Goal: Transaction & Acquisition: Purchase product/service

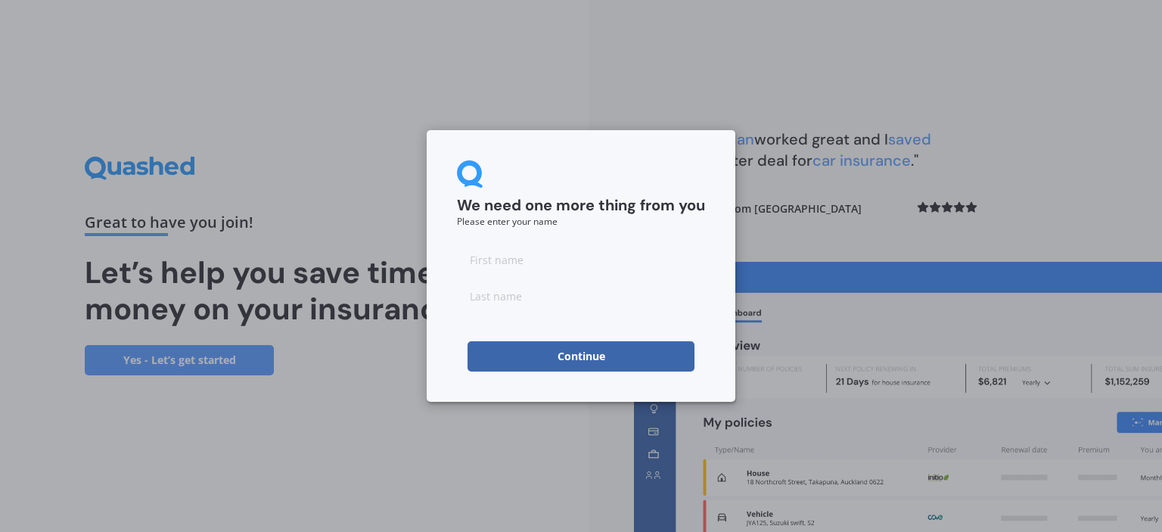
click at [511, 263] on input at bounding box center [581, 259] width 248 height 30
type input "Gurpreet"
click at [507, 291] on input at bounding box center [581, 296] width 248 height 30
type input "cheema"
click at [586, 358] on button "Continue" at bounding box center [581, 356] width 227 height 30
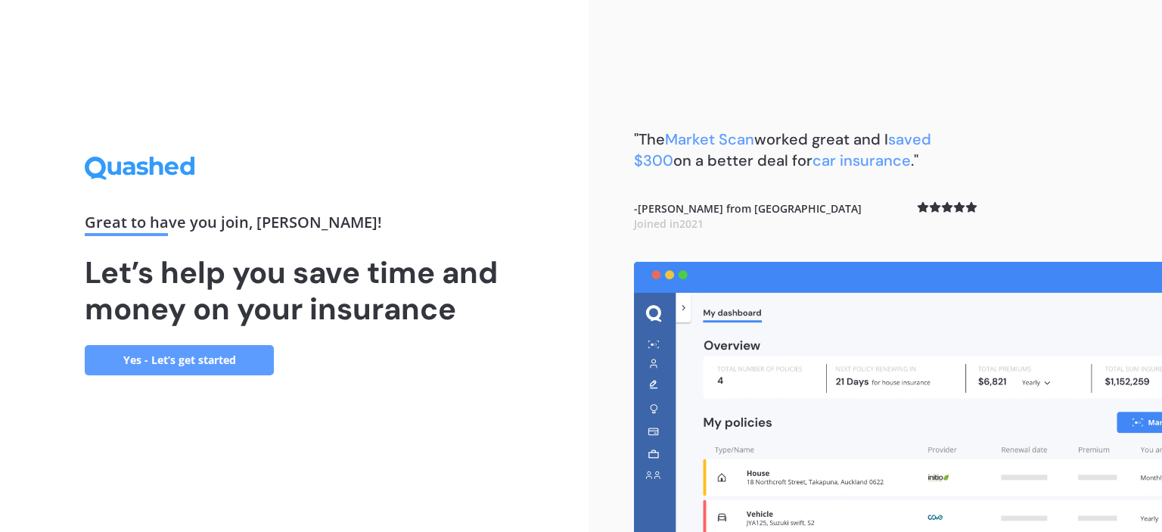
click at [214, 359] on link "Yes - Let’s get started" at bounding box center [179, 360] width 189 height 30
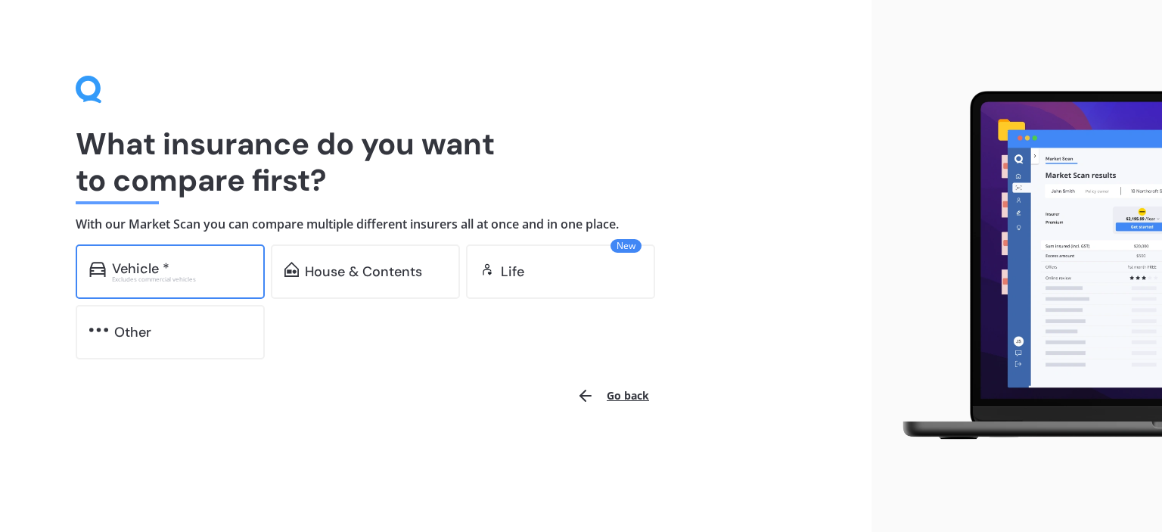
click at [206, 278] on div "Excludes commercial vehicles" at bounding box center [181, 279] width 139 height 6
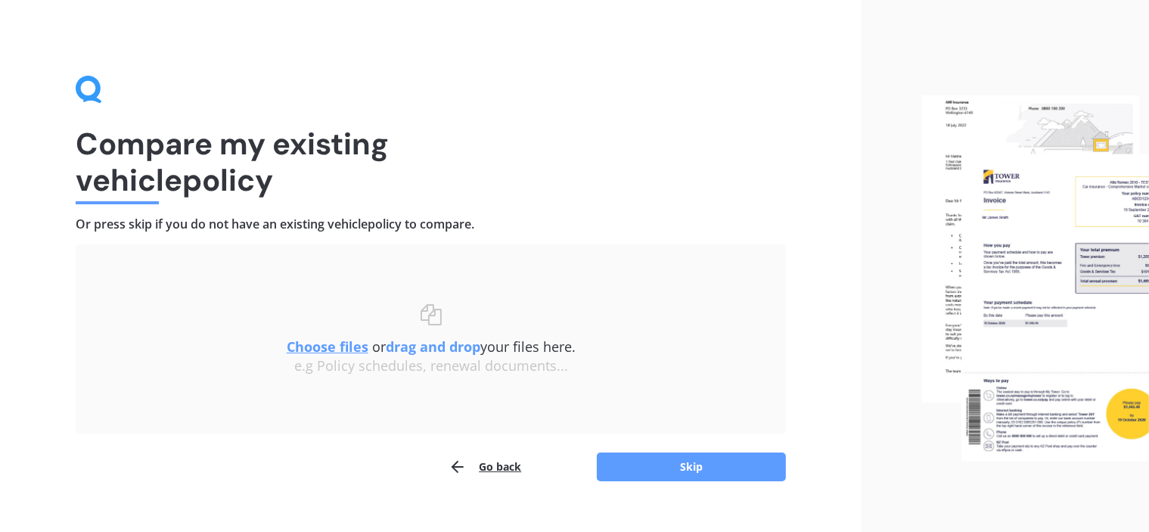
click at [341, 343] on u "Choose files" at bounding box center [328, 346] width 82 height 18
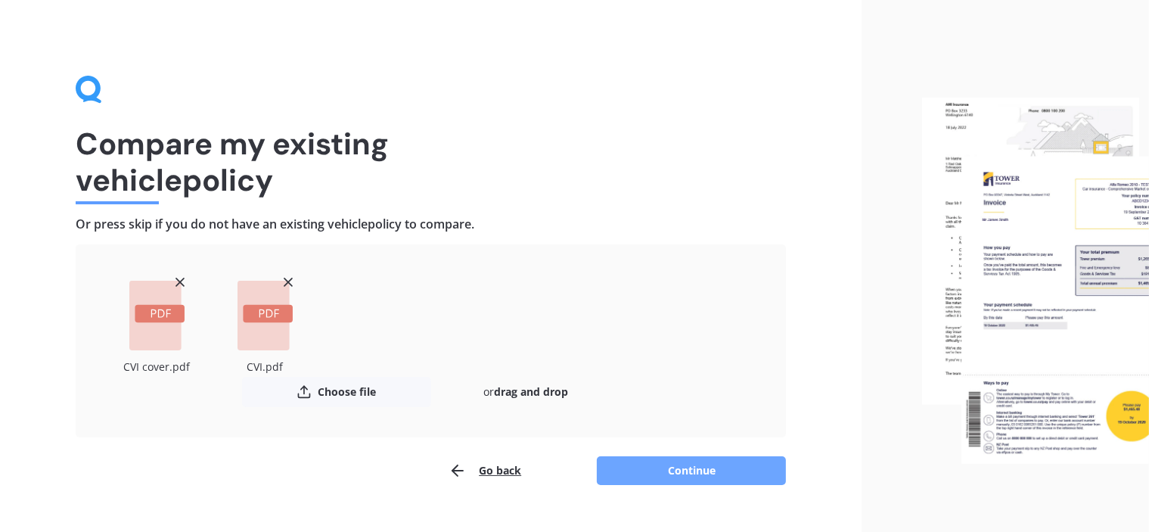
click at [699, 471] on button "Continue" at bounding box center [691, 470] width 189 height 29
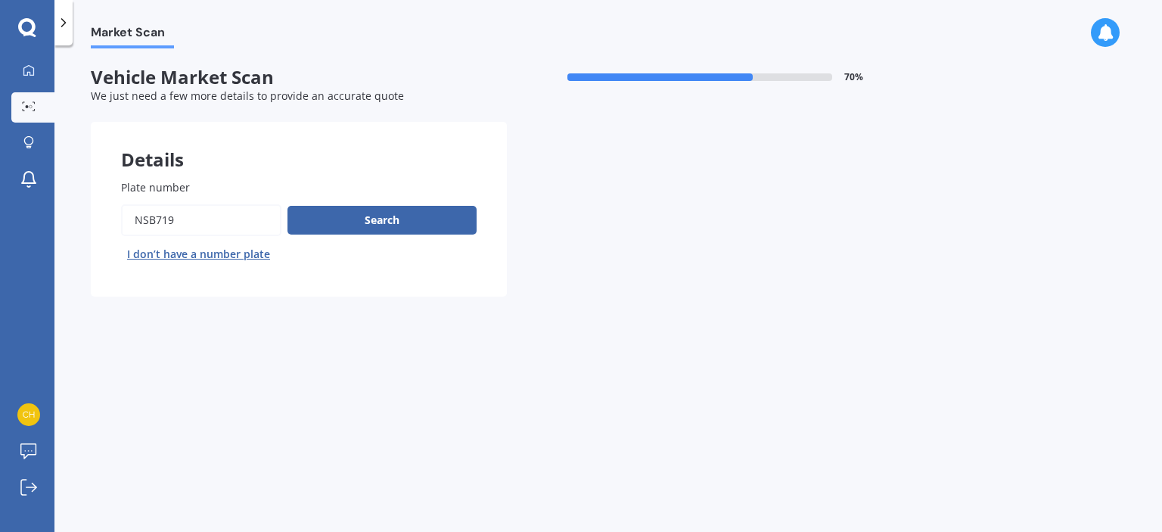
click at [237, 219] on input "Plate number" at bounding box center [201, 220] width 160 height 32
click at [233, 217] on input "Plate number" at bounding box center [201, 220] width 160 height 32
click at [406, 225] on button "Search" at bounding box center [381, 220] width 189 height 29
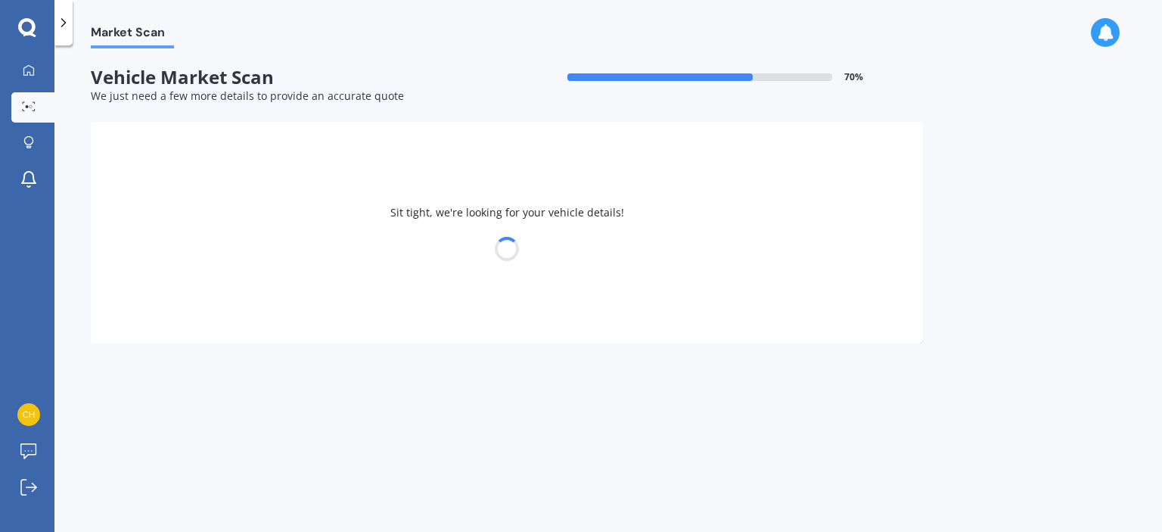
select select "NISSAN"
select select "X-TRAIL"
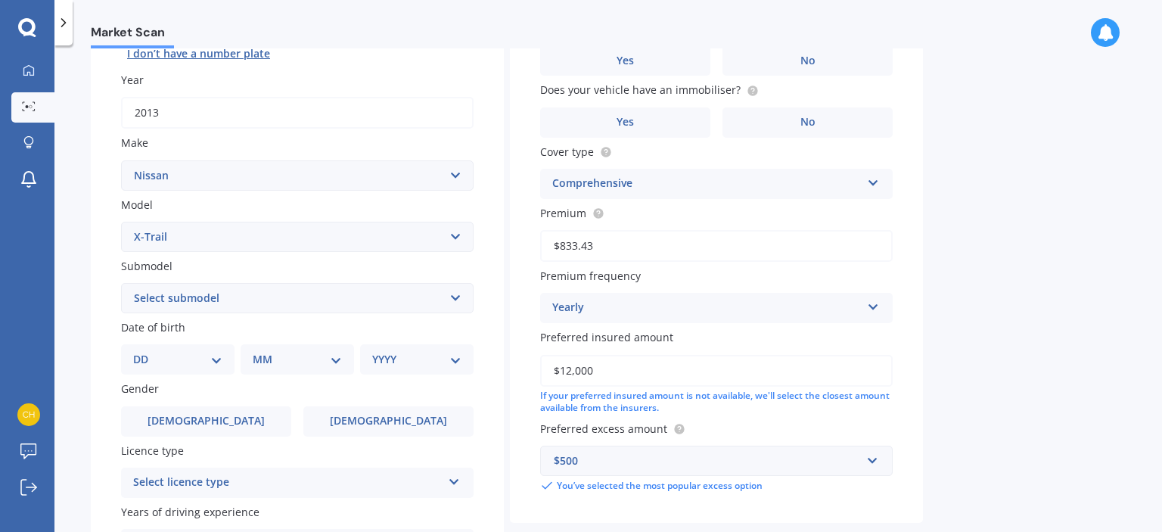
scroll to position [303, 0]
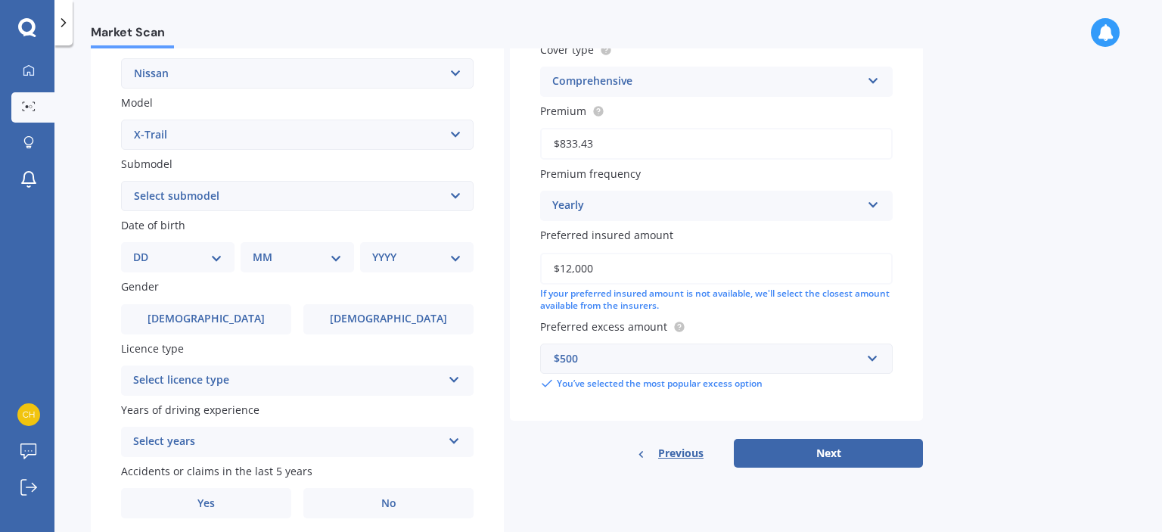
click at [239, 202] on select "Select submodel (All Other) 2000cc Hybrid 2WD non-turbo 4WD 20X Petrol ST ST 4W…" at bounding box center [297, 196] width 353 height 30
click at [213, 258] on select "DD 01 02 03 04 05 06 07 08 09 10 11 12 13 14 15 16 17 18 19 20 21 22 23 24 25 2…" at bounding box center [177, 257] width 89 height 17
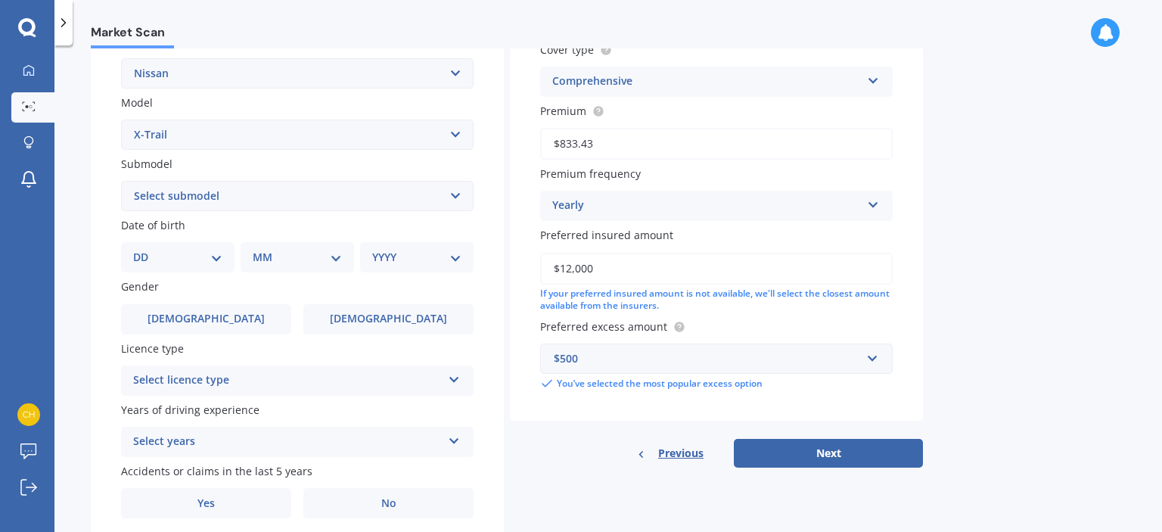
select select "11"
click at [145, 249] on select "DD 01 02 03 04 05 06 07 08 09 10 11 12 13 14 15 16 17 18 19 20 21 22 23 24 25 2…" at bounding box center [177, 257] width 89 height 17
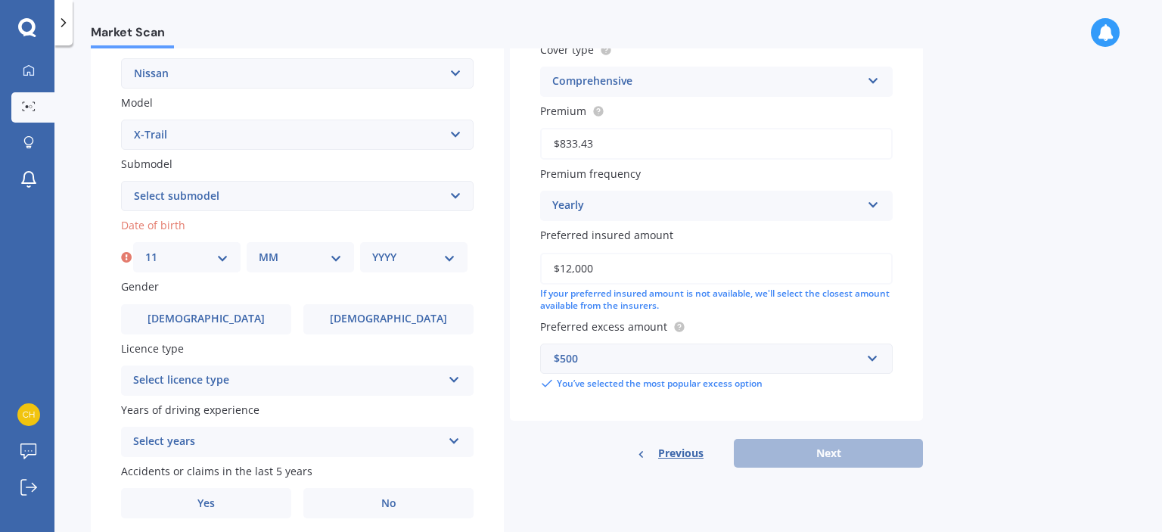
click at [336, 256] on select "MM 01 02 03 04 05 06 07 08 09 10 11 12" at bounding box center [300, 257] width 83 height 17
click at [335, 256] on select "MM 01 02 03 04 05 06 07 08 09 10 11 12" at bounding box center [300, 257] width 83 height 17
select select "10"
click at [259, 249] on select "MM 01 02 03 04 05 06 07 08 09 10 11 12" at bounding box center [300, 257] width 83 height 17
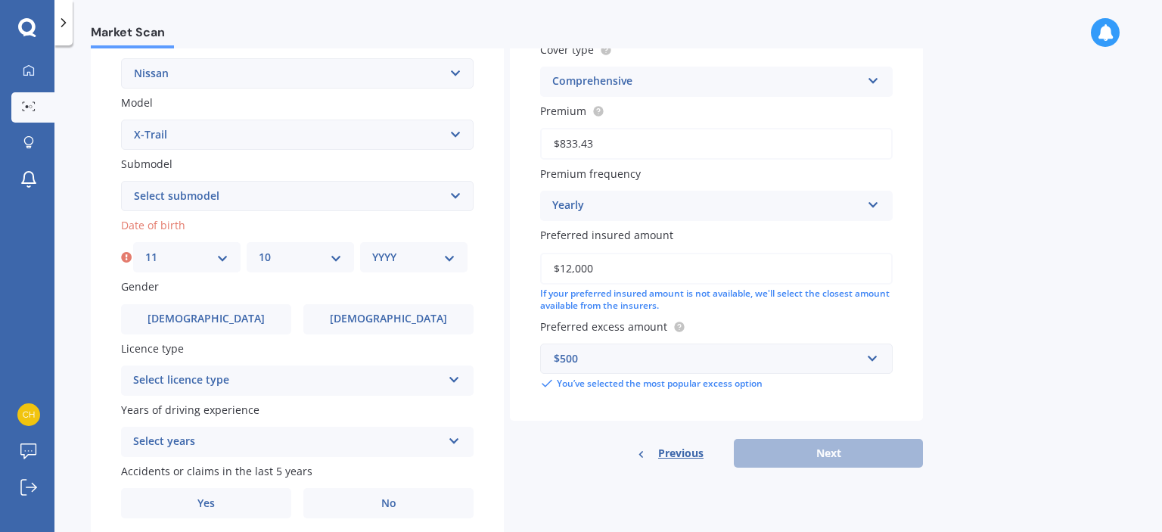
click at [452, 256] on select "YYYY 2025 2024 2023 2022 2021 2020 2019 2018 2017 2016 2015 2014 2013 2012 2011…" at bounding box center [413, 257] width 83 height 17
click at [451, 256] on select "YYYY 2025 2024 2023 2022 2021 2020 2019 2018 2017 2016 2015 2014 2013 2012 2011…" at bounding box center [413, 257] width 83 height 17
click at [448, 253] on select "YYYY 2025 2024 2023 2022 2021 2020 2019 2018 2017 2016 2015 2014 2013 2012 2011…" at bounding box center [413, 257] width 83 height 17
select select "1982"
click at [372, 249] on select "YYYY 2025 2024 2023 2022 2021 2020 2019 2018 2017 2016 2015 2014 2013 2012 2011…" at bounding box center [413, 257] width 83 height 17
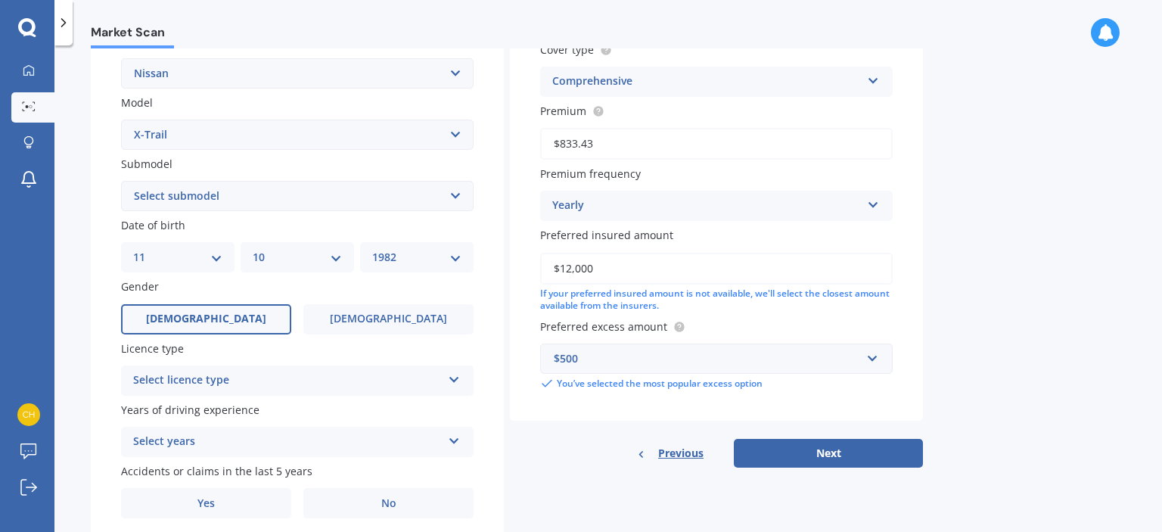
click at [240, 315] on label "Male" at bounding box center [206, 319] width 170 height 30
click at [0, 0] on input "Male" at bounding box center [0, 0] width 0 height 0
click at [250, 384] on div "Select licence type" at bounding box center [287, 380] width 309 height 18
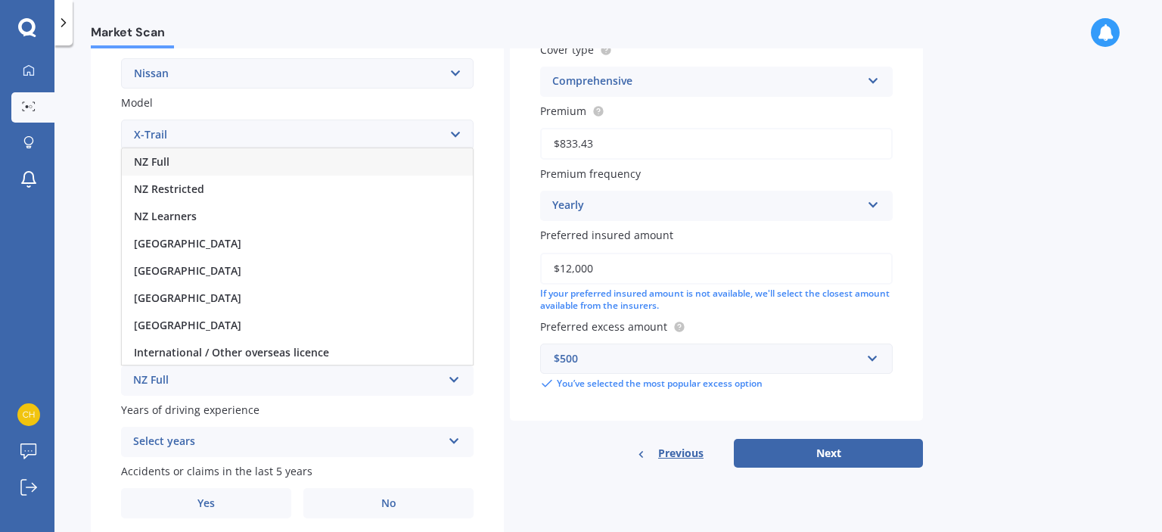
click at [191, 158] on div "NZ Full" at bounding box center [297, 161] width 351 height 27
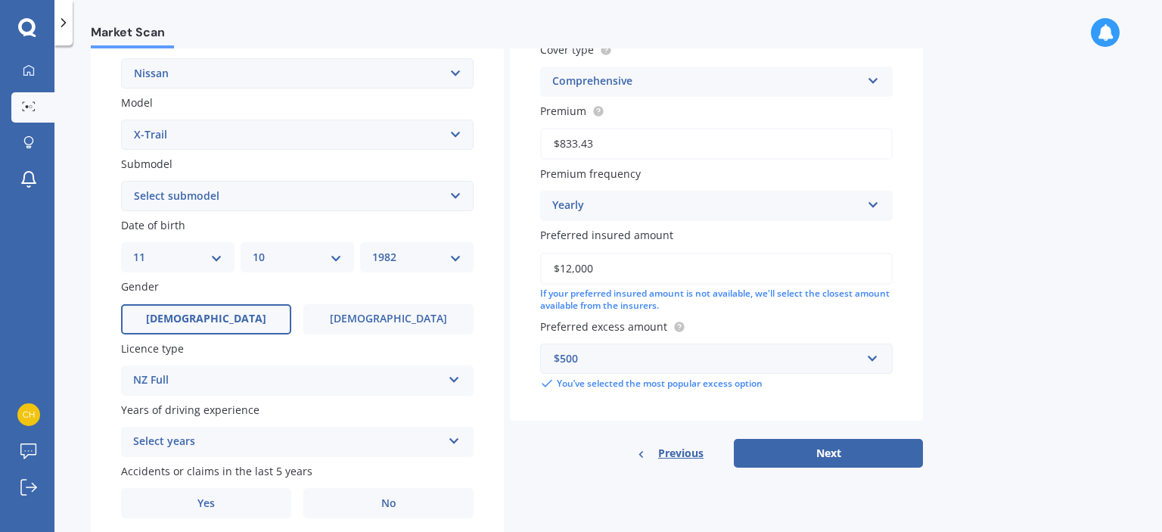
click at [227, 441] on div "Select years" at bounding box center [287, 442] width 309 height 18
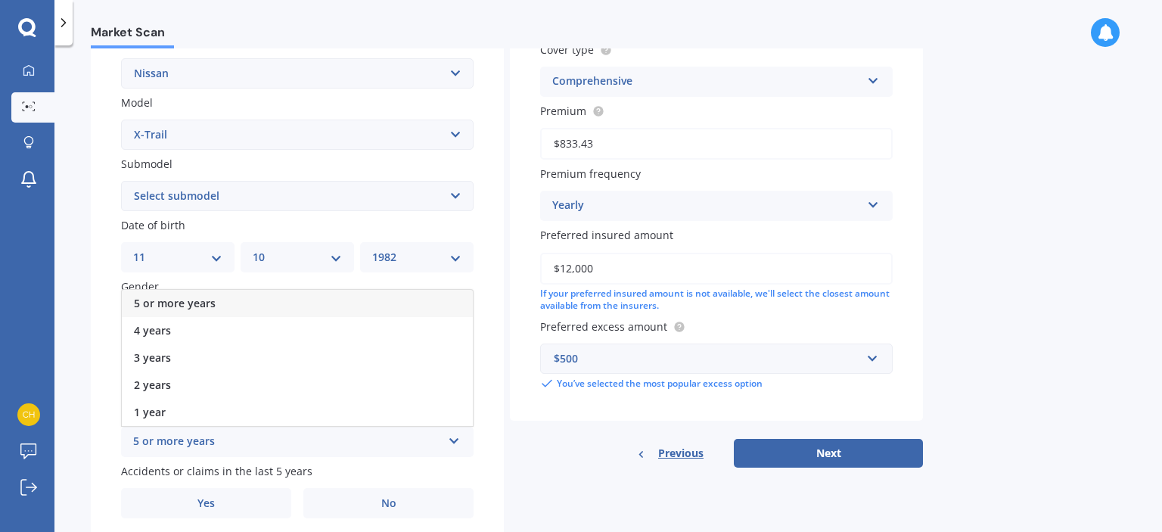
click at [222, 444] on div "5 or more years" at bounding box center [287, 442] width 309 height 18
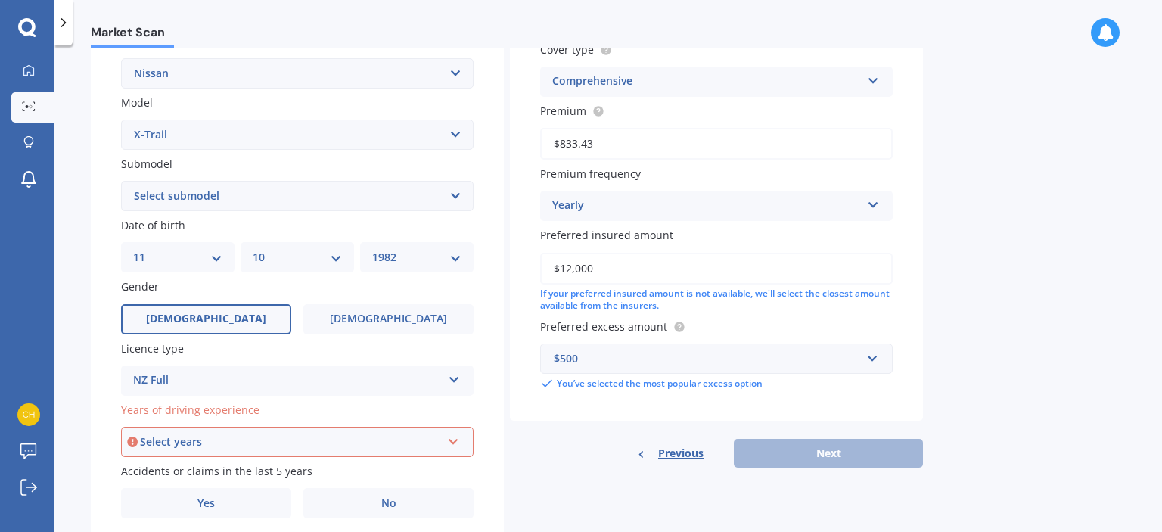
click at [222, 444] on div "Select years" at bounding box center [290, 441] width 301 height 17
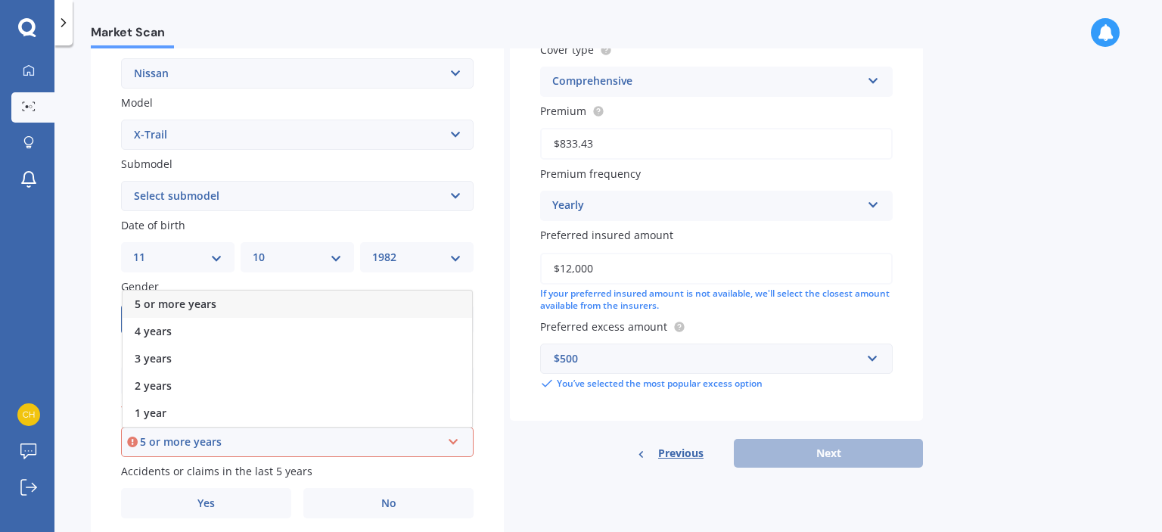
click at [195, 301] on span "5 or more years" at bounding box center [176, 304] width 82 height 14
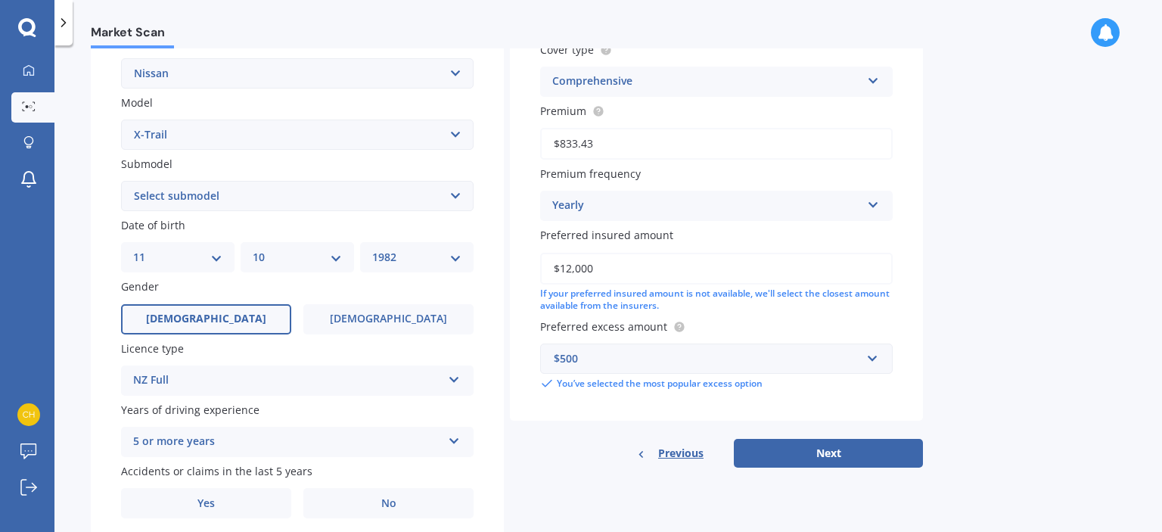
click at [86, 394] on div "Market Scan Vehicle Market Scan 70 % We just need a few more details to provide…" at bounding box center [608, 291] width 1108 height 486
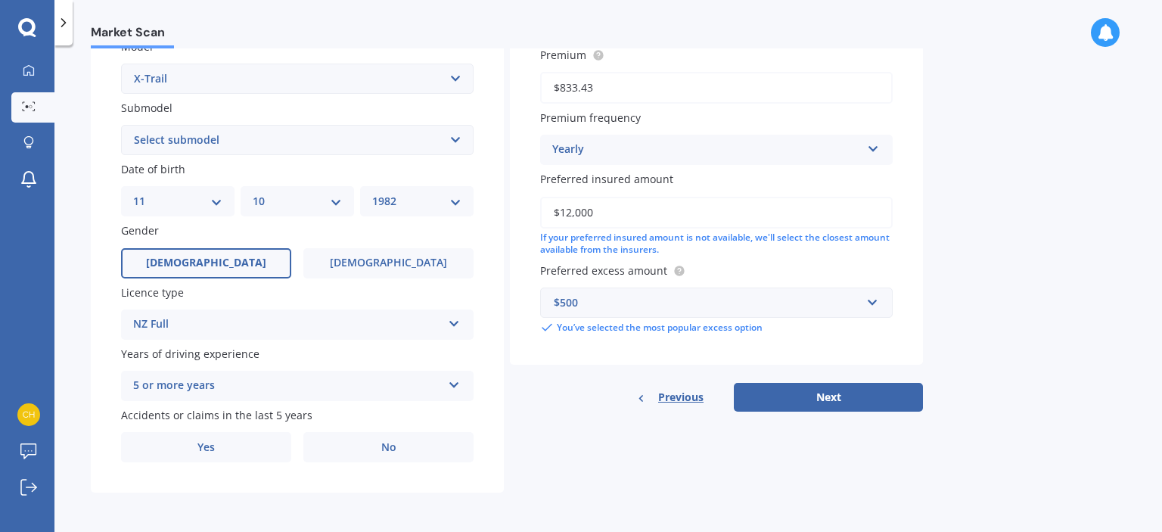
click at [221, 381] on div "5 or more years" at bounding box center [287, 386] width 309 height 18
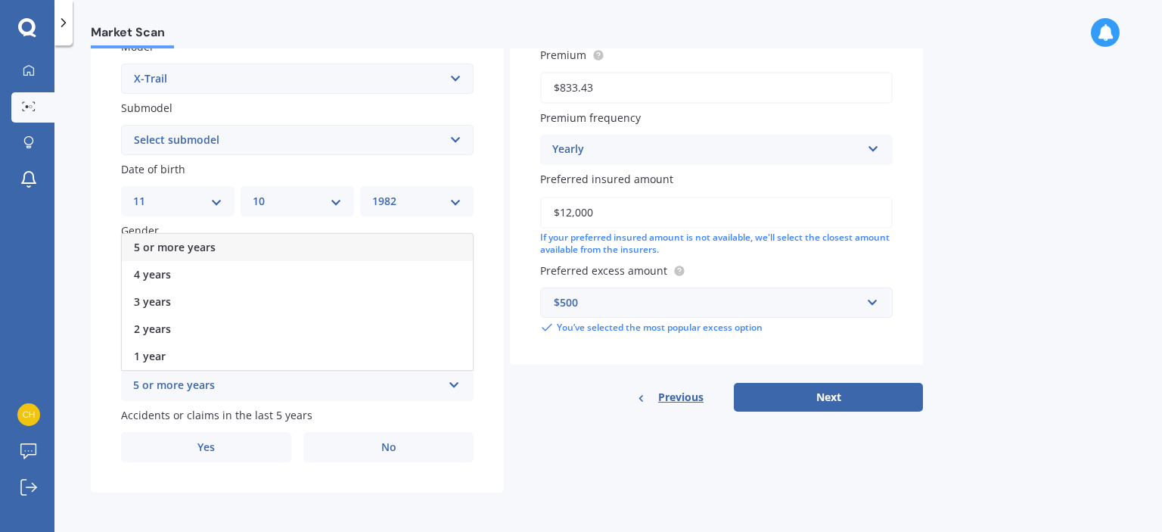
click at [183, 254] on div "5 or more years" at bounding box center [297, 247] width 351 height 27
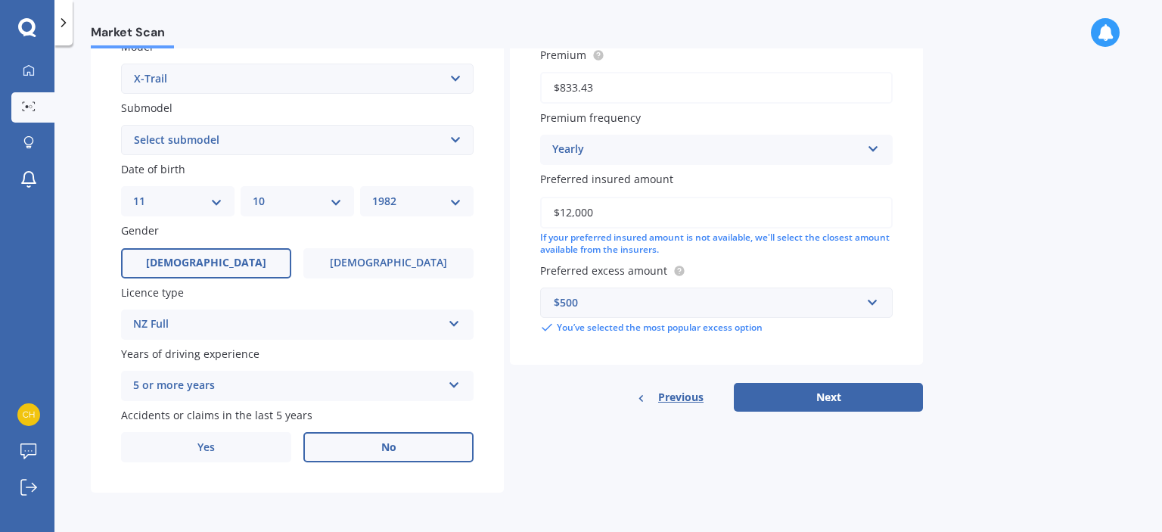
click at [378, 447] on label "No" at bounding box center [388, 447] width 170 height 30
click at [0, 0] on input "No" at bounding box center [0, 0] width 0 height 0
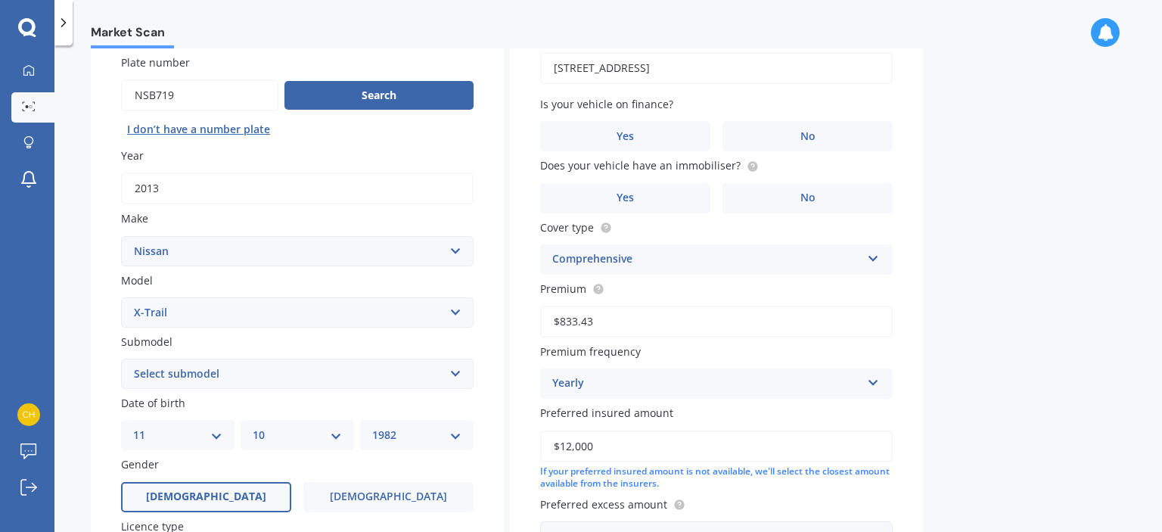
scroll to position [56, 0]
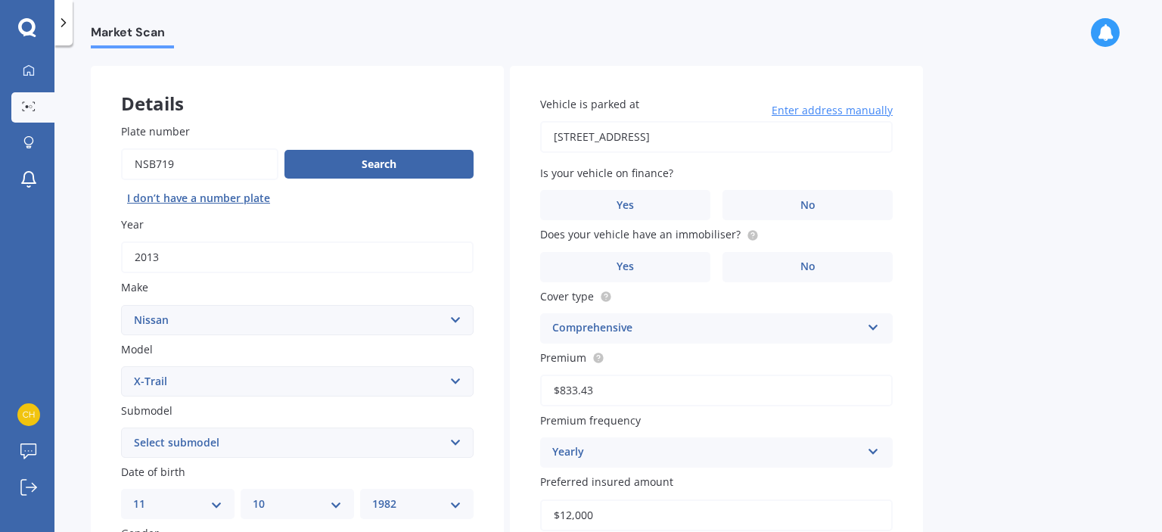
click at [834, 112] on span "Enter address manually" at bounding box center [832, 110] width 121 height 15
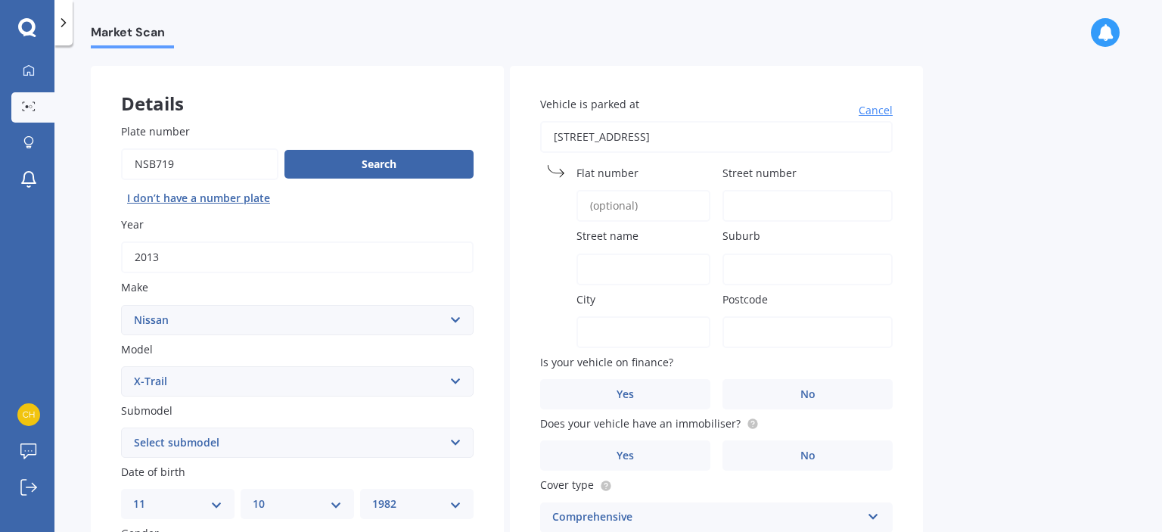
click at [615, 162] on div "Vehicle is parked at 4/4c Pacific Rise, Mount Wellington, Auckland 1060 Cancel …" at bounding box center [716, 461] width 413 height 791
click at [872, 111] on span "Cancel" at bounding box center [876, 110] width 34 height 15
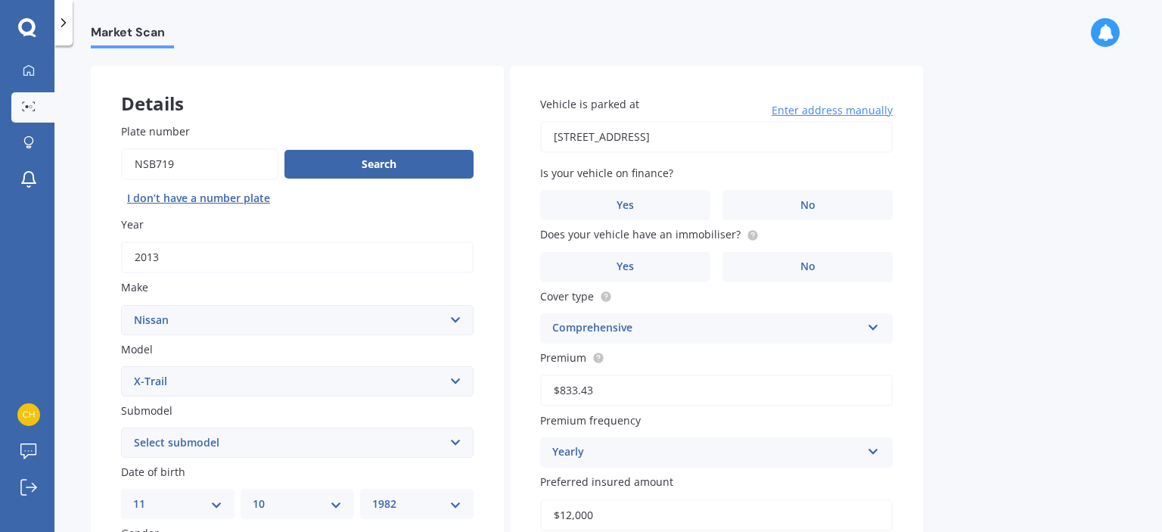
click at [723, 132] on input "4/4c Pacific Rise, Mount Wellington, Auckland 1060" at bounding box center [716, 137] width 353 height 32
type input "28 Don Oliver Lane, Glen Eden, Auckland 0602"
click at [815, 196] on label "No" at bounding box center [807, 205] width 170 height 30
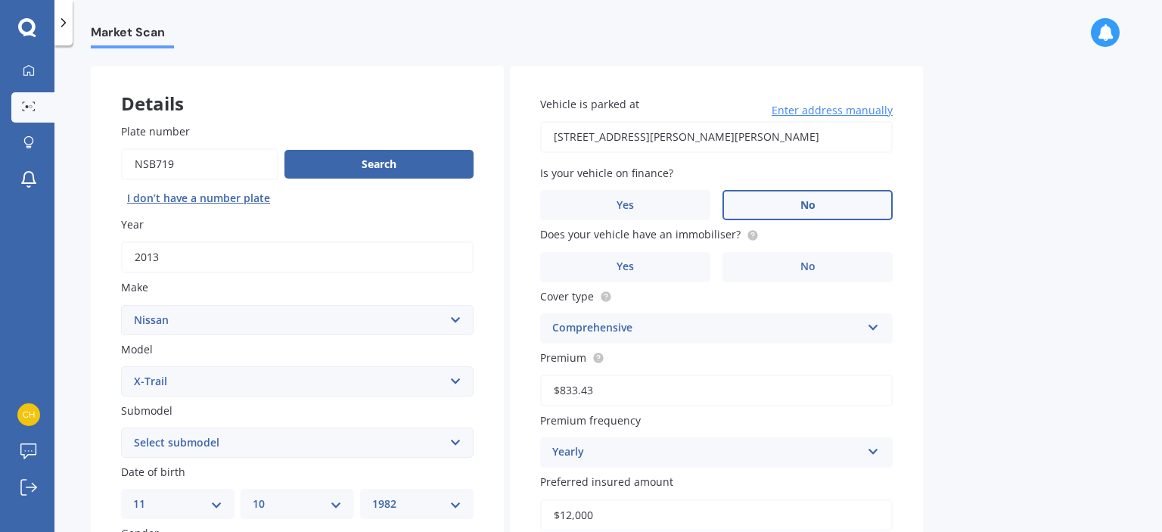
click at [0, 0] on input "No" at bounding box center [0, 0] width 0 height 0
click at [626, 263] on span "Yes" at bounding box center [626, 266] width 18 height 13
click at [0, 0] on input "Yes" at bounding box center [0, 0] width 0 height 0
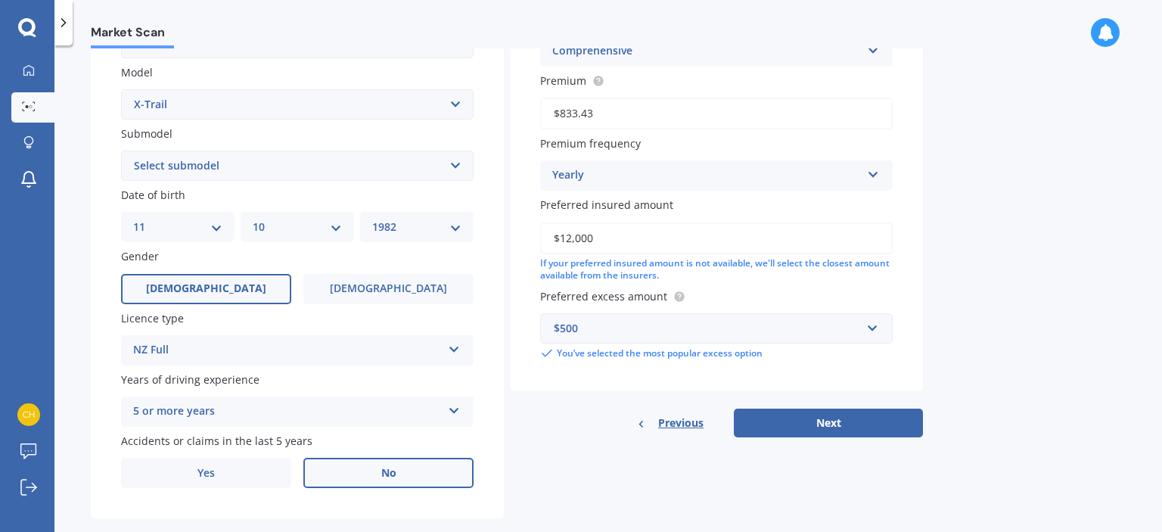
scroll to position [359, 0]
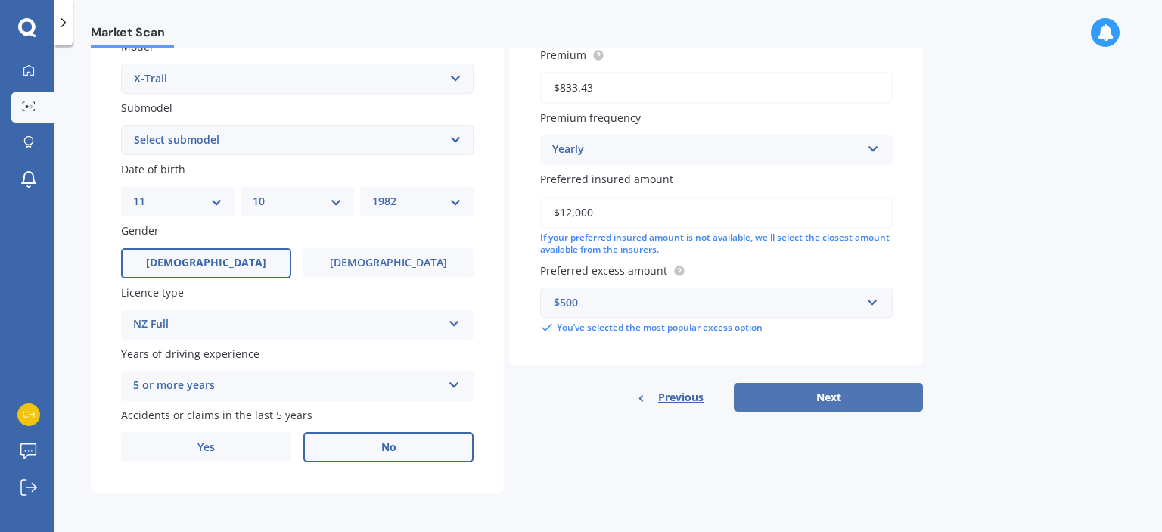
click at [806, 392] on button "Next" at bounding box center [828, 397] width 189 height 29
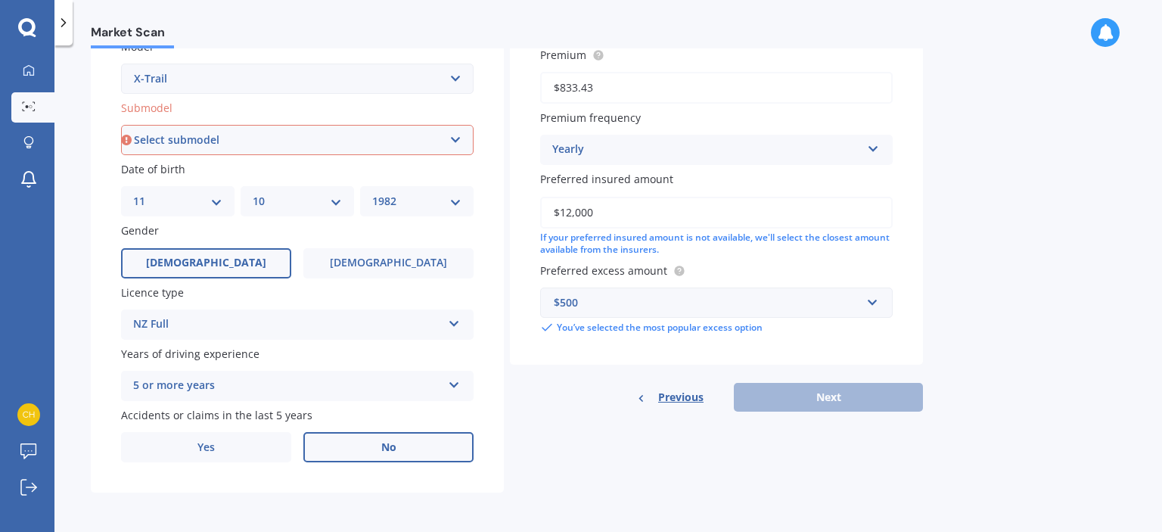
click at [272, 141] on select "Select submodel (All Other) 2000cc Hybrid 2WD non-turbo 4WD 20X Petrol ST ST 4W…" at bounding box center [297, 140] width 353 height 30
select select "STATION WAGON 4WD PETROL"
click at [121, 125] on select "Select submodel (All Other) 2000cc Hybrid 2WD non-turbo 4WD 20X Petrol ST ST 4W…" at bounding box center [297, 140] width 353 height 30
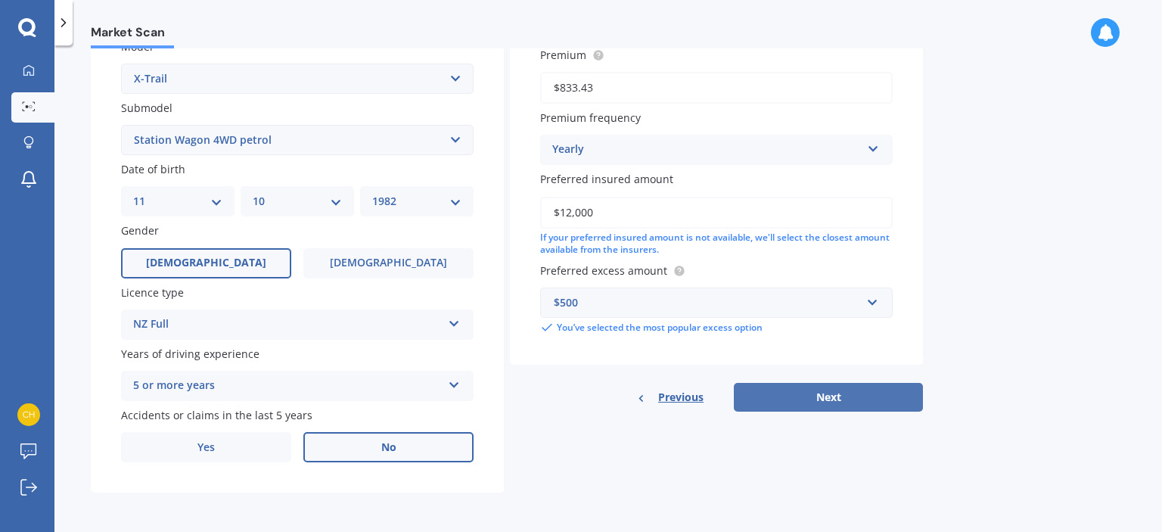
click at [838, 395] on button "Next" at bounding box center [828, 397] width 189 height 29
select select "11"
select select "10"
select select "1982"
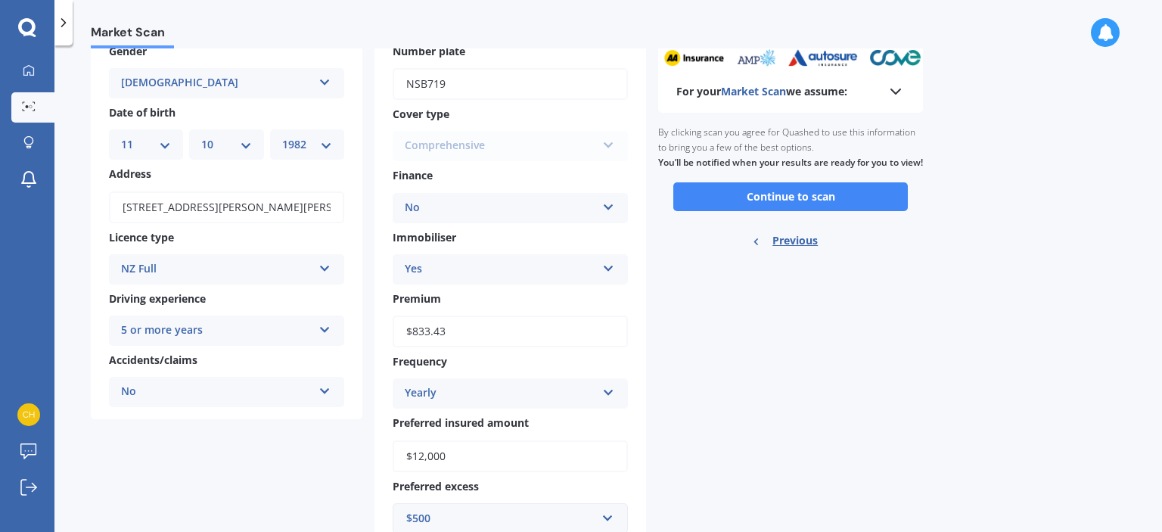
scroll to position [0, 0]
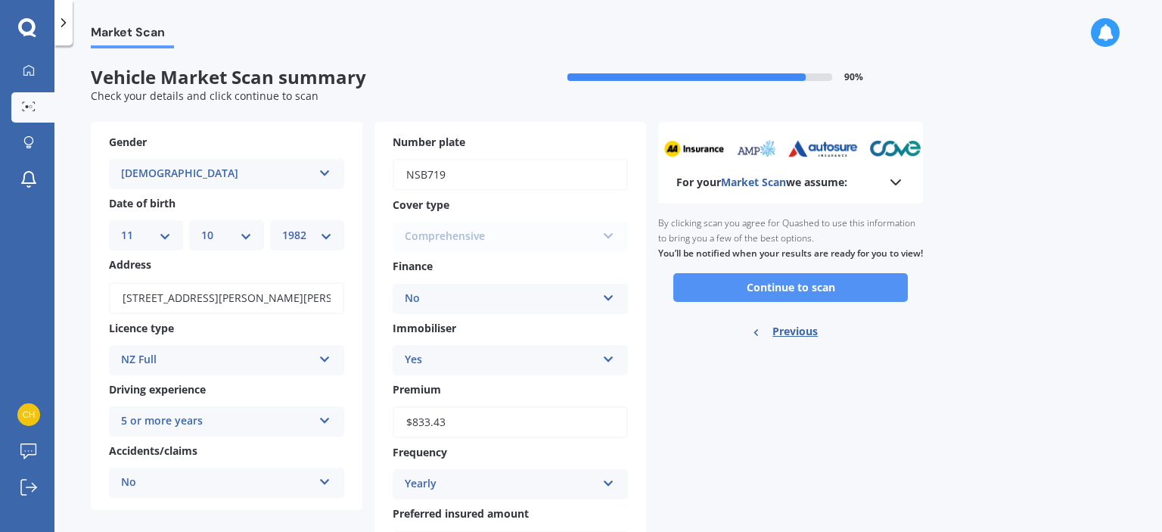
click at [807, 302] on button "Continue to scan" at bounding box center [790, 287] width 235 height 29
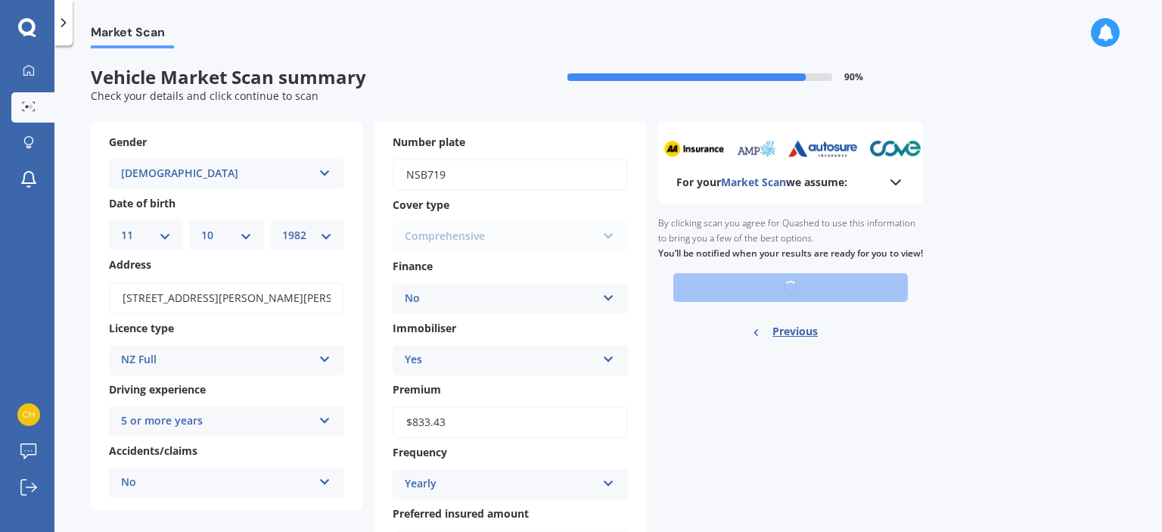
click at [807, 306] on div "Ready to go By clicking scan you agree for Quashed to use this information to b…" at bounding box center [790, 279] width 265 height 151
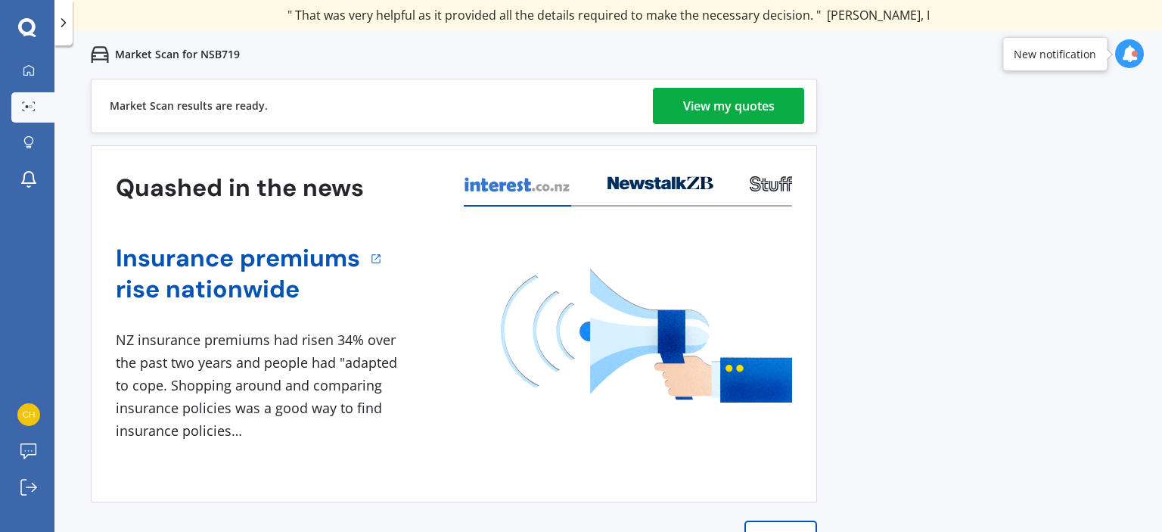
click at [741, 108] on div "View my quotes" at bounding box center [729, 106] width 92 height 36
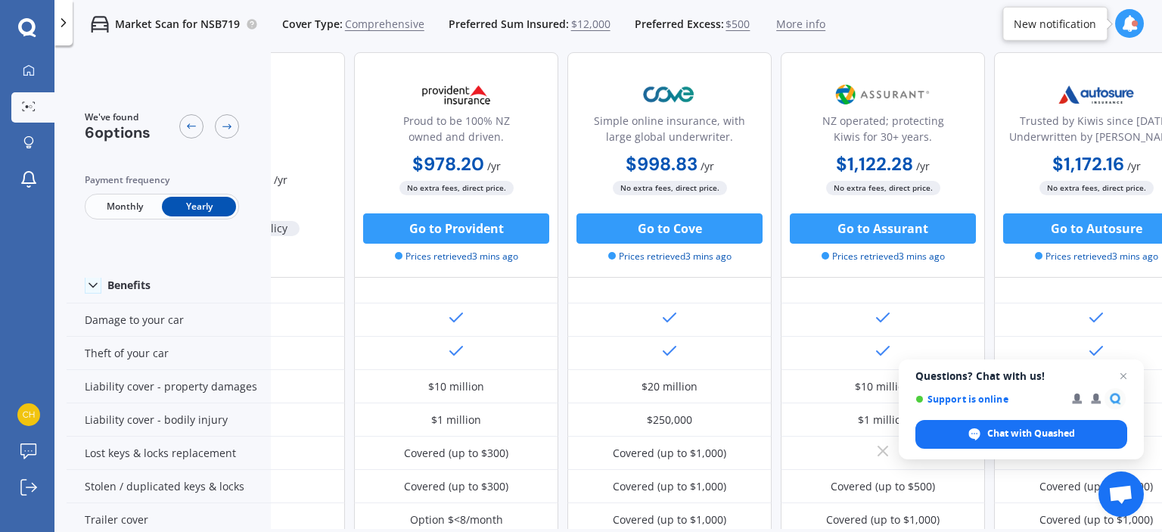
scroll to position [76, 0]
